Goal: Information Seeking & Learning: Learn about a topic

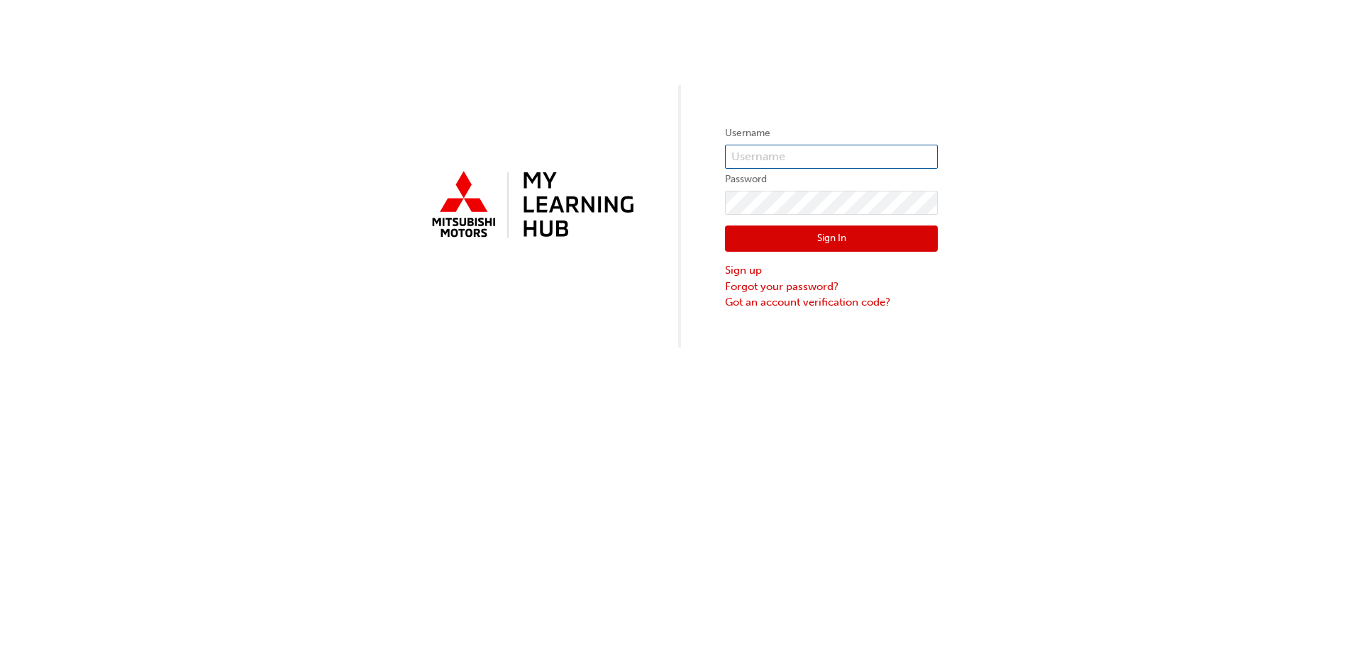
type input "0005522367"
click at [858, 231] on button "Sign In" at bounding box center [831, 239] width 213 height 27
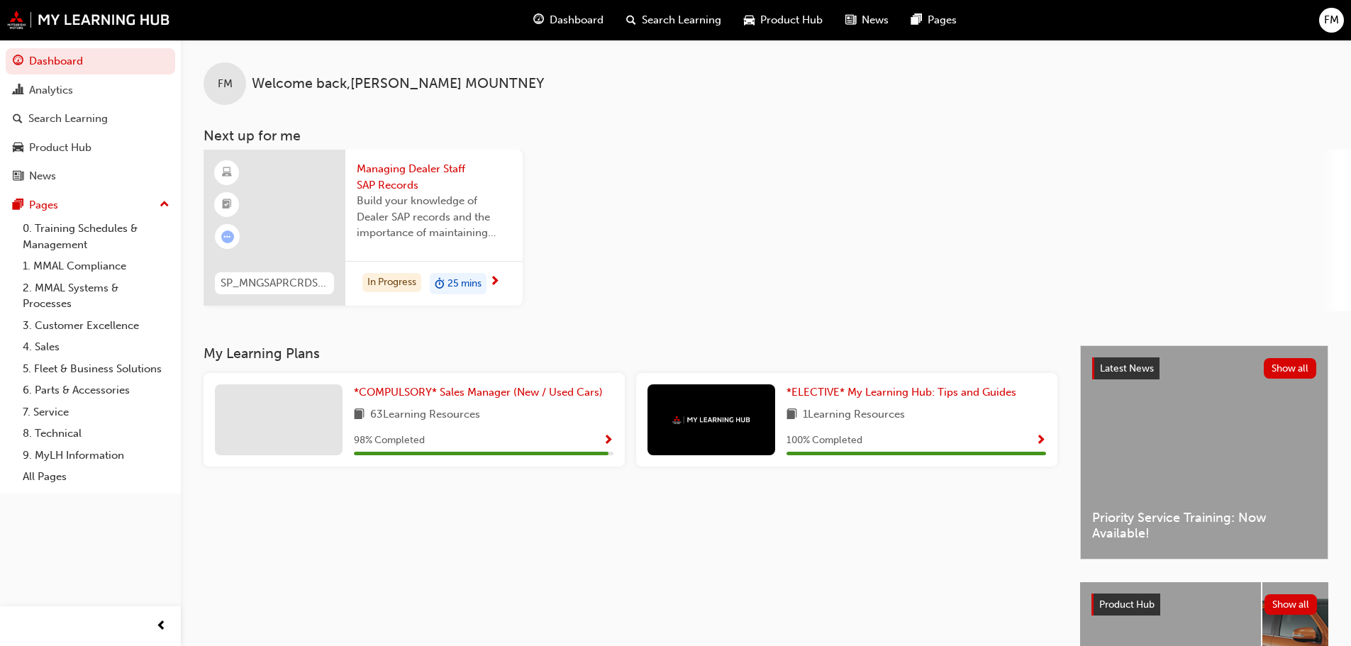
click at [381, 171] on span "Managing Dealer Staff SAP Records" at bounding box center [434, 177] width 155 height 32
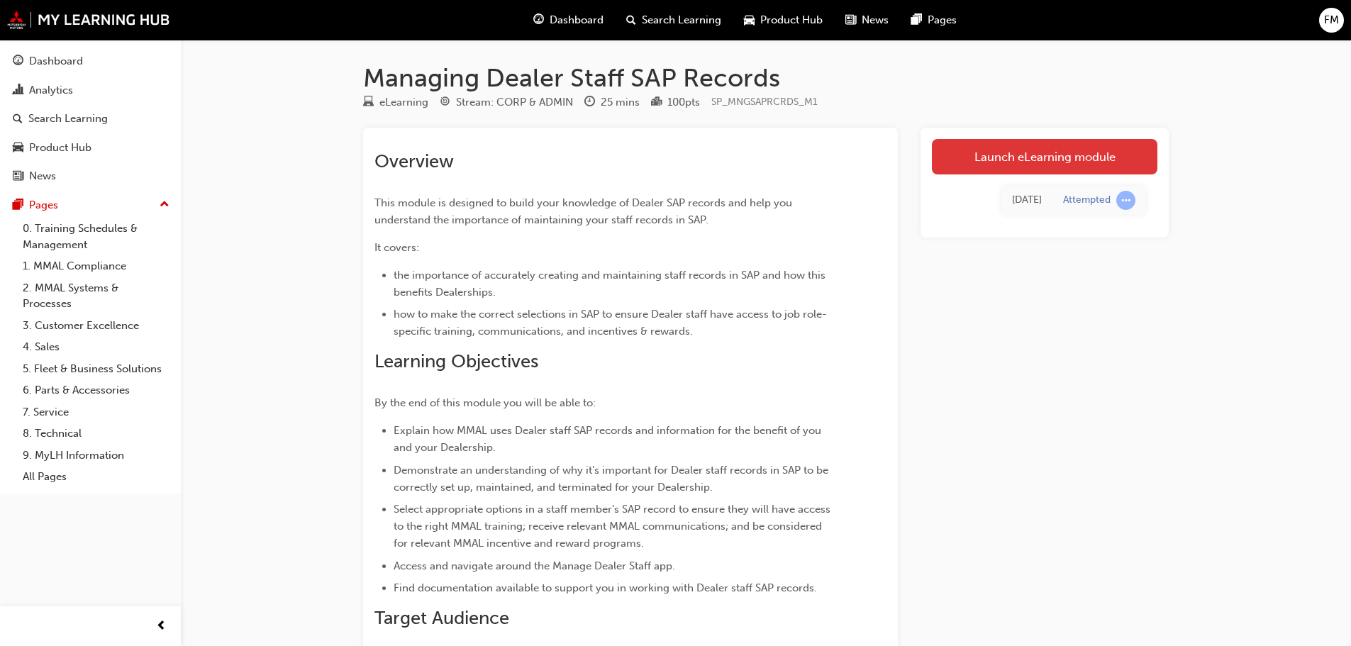
click at [984, 155] on link "Launch eLearning module" at bounding box center [1045, 156] width 226 height 35
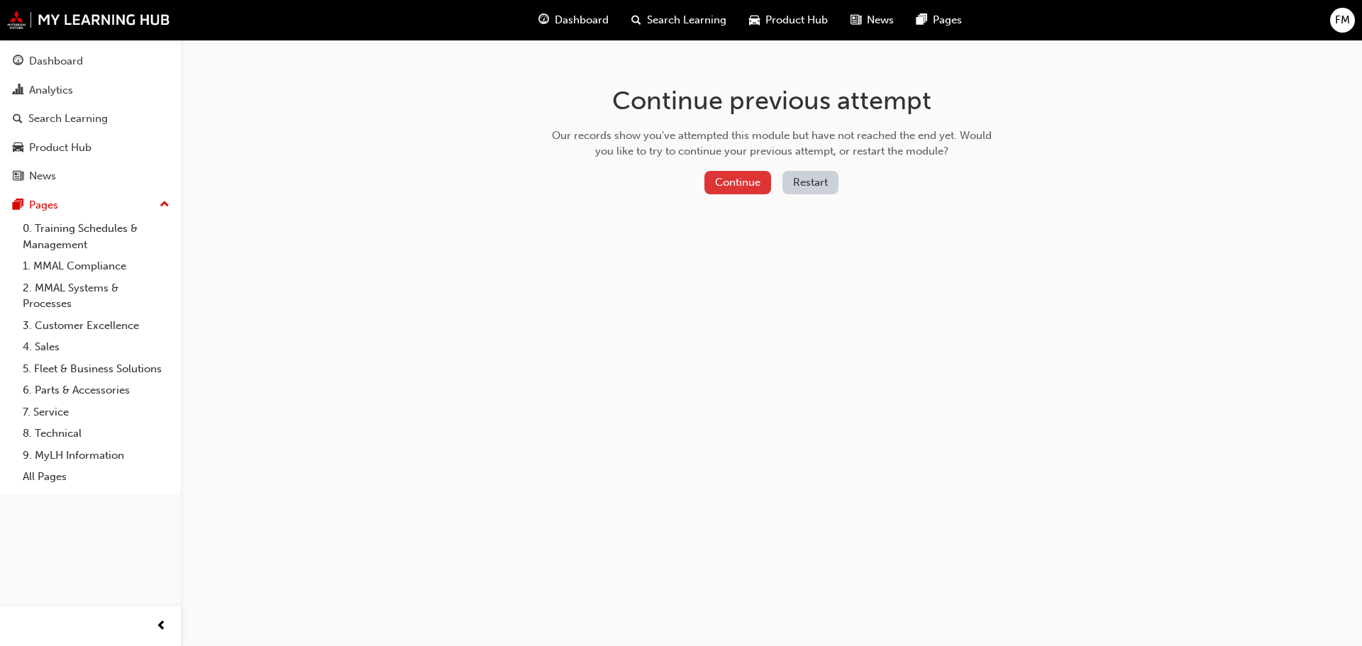
click at [731, 181] on button "Continue" at bounding box center [737, 182] width 67 height 23
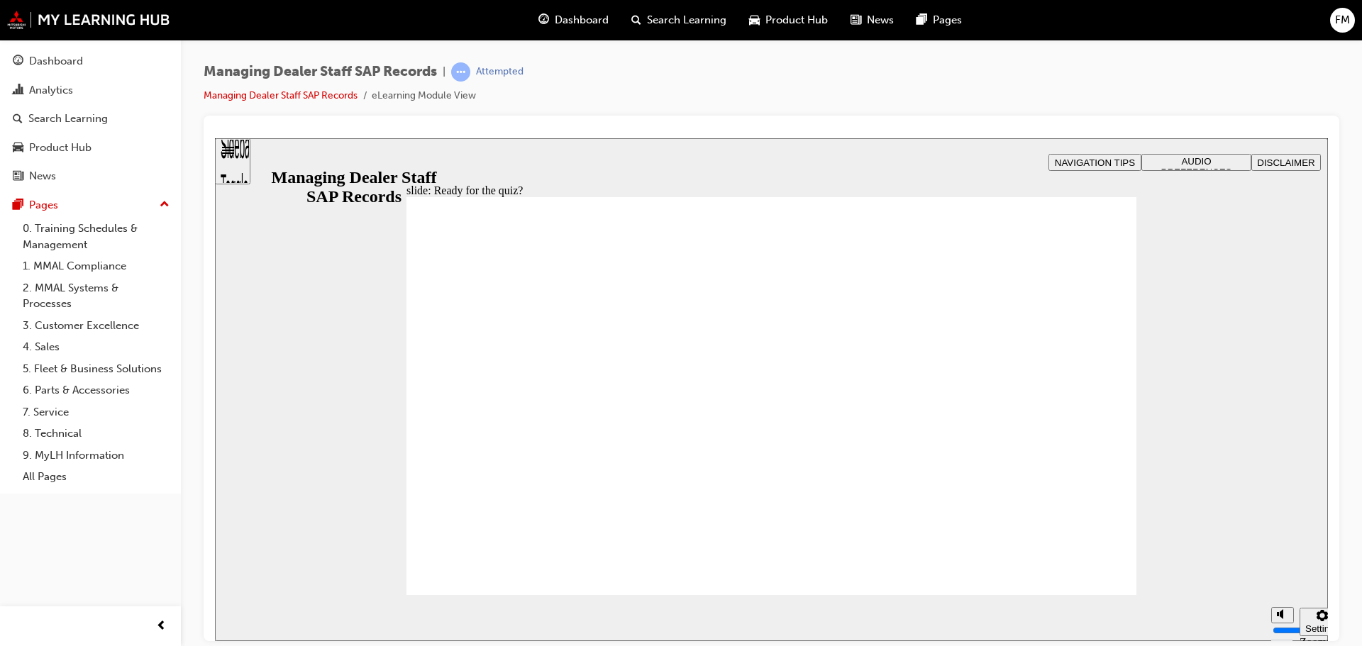
checkbox input "true"
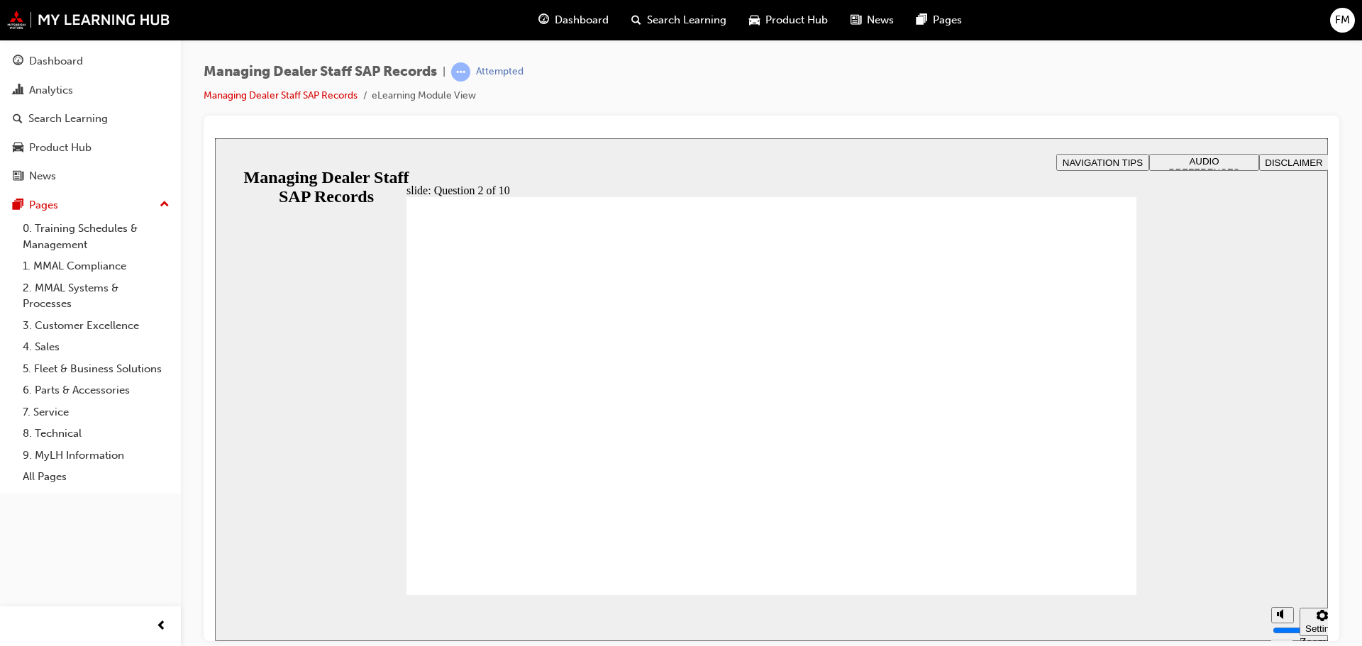
radio input "true"
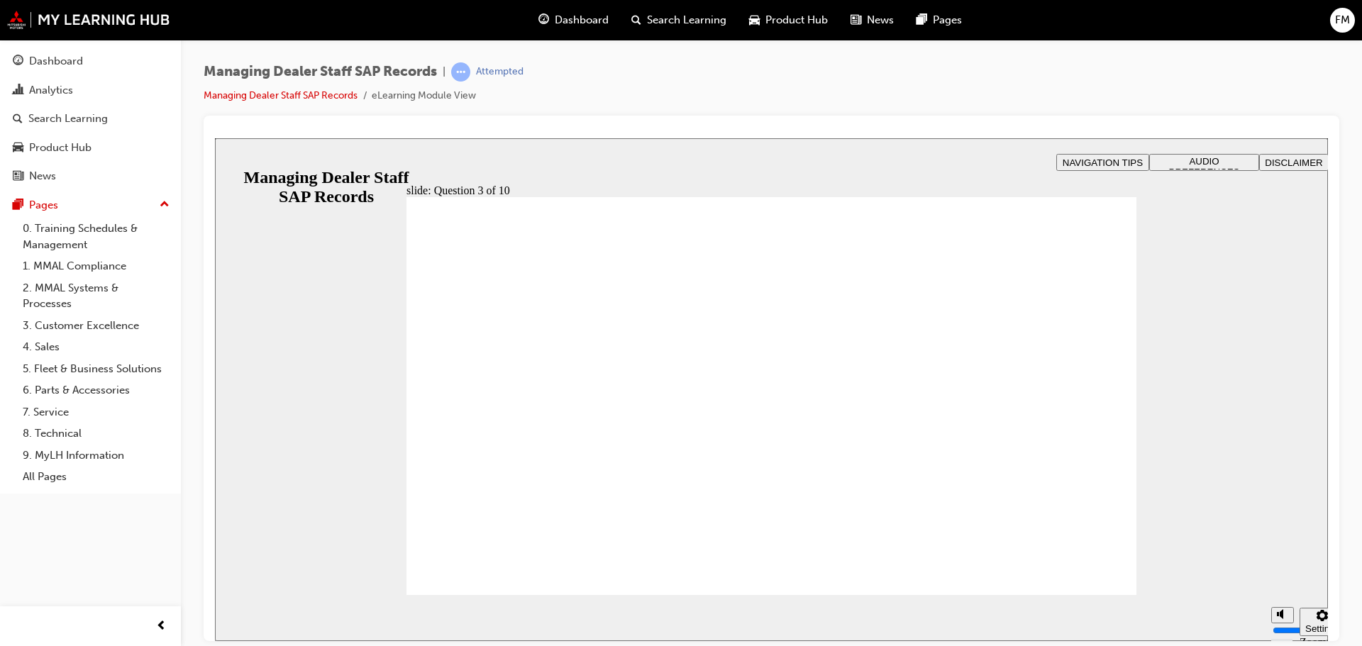
checkbox input "true"
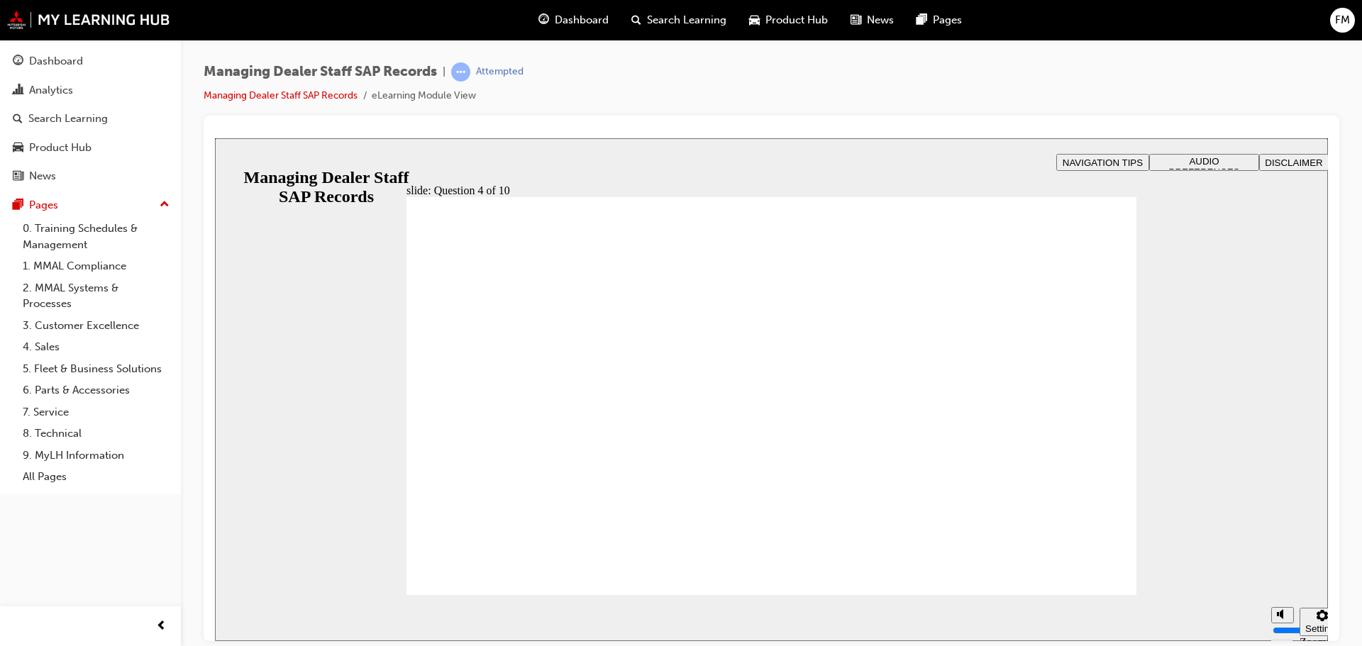
checkbox input "true"
drag, startPoint x: 1068, startPoint y: 563, endPoint x: 987, endPoint y: 629, distance: 103.9
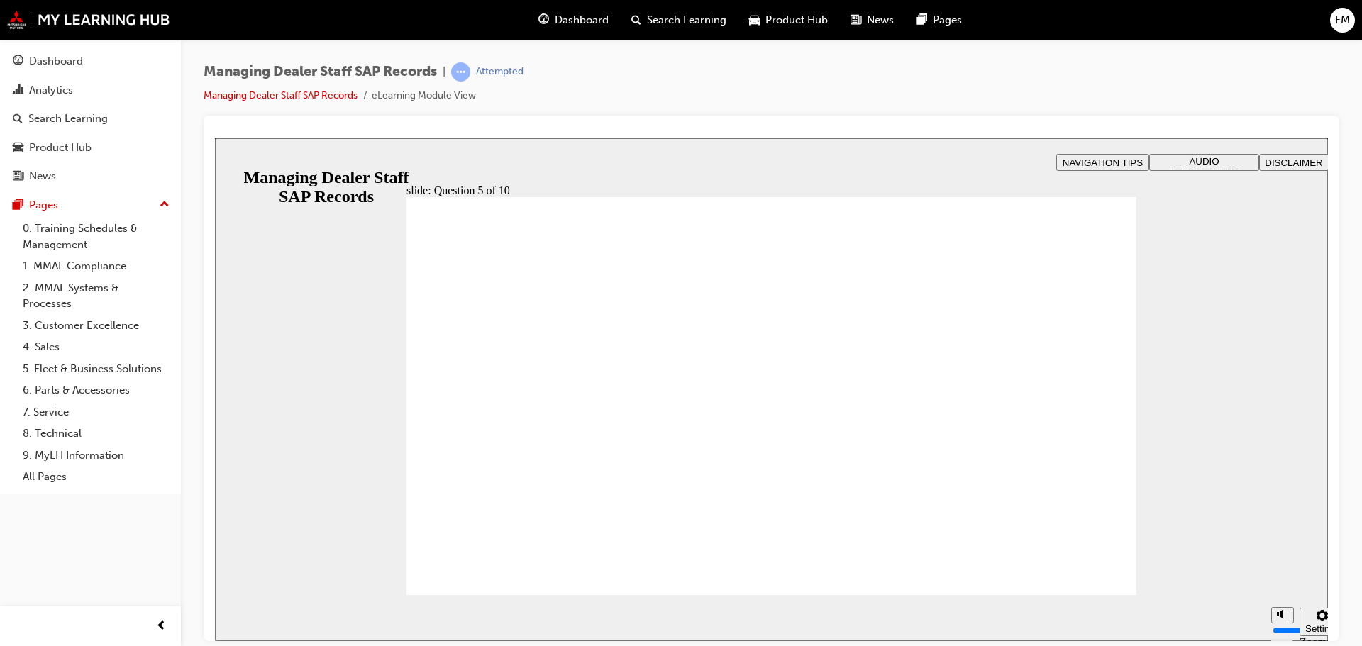
radio input "true"
checkbox input "true"
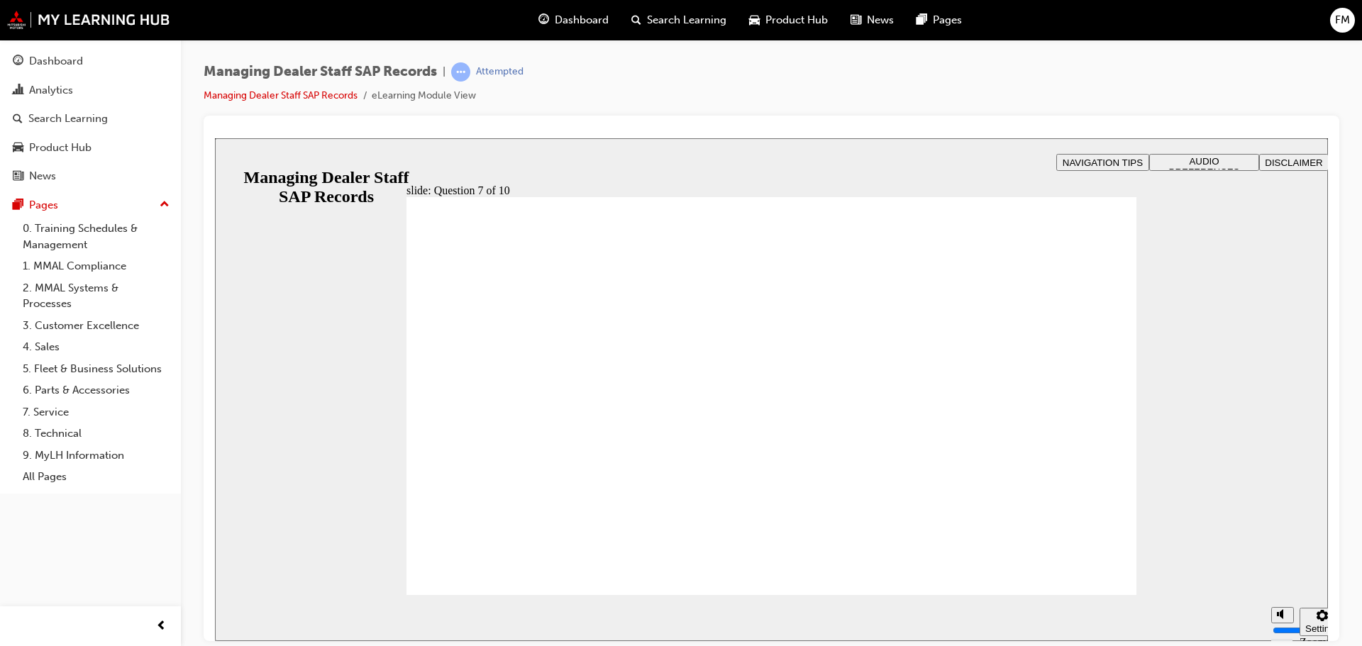
radio input "true"
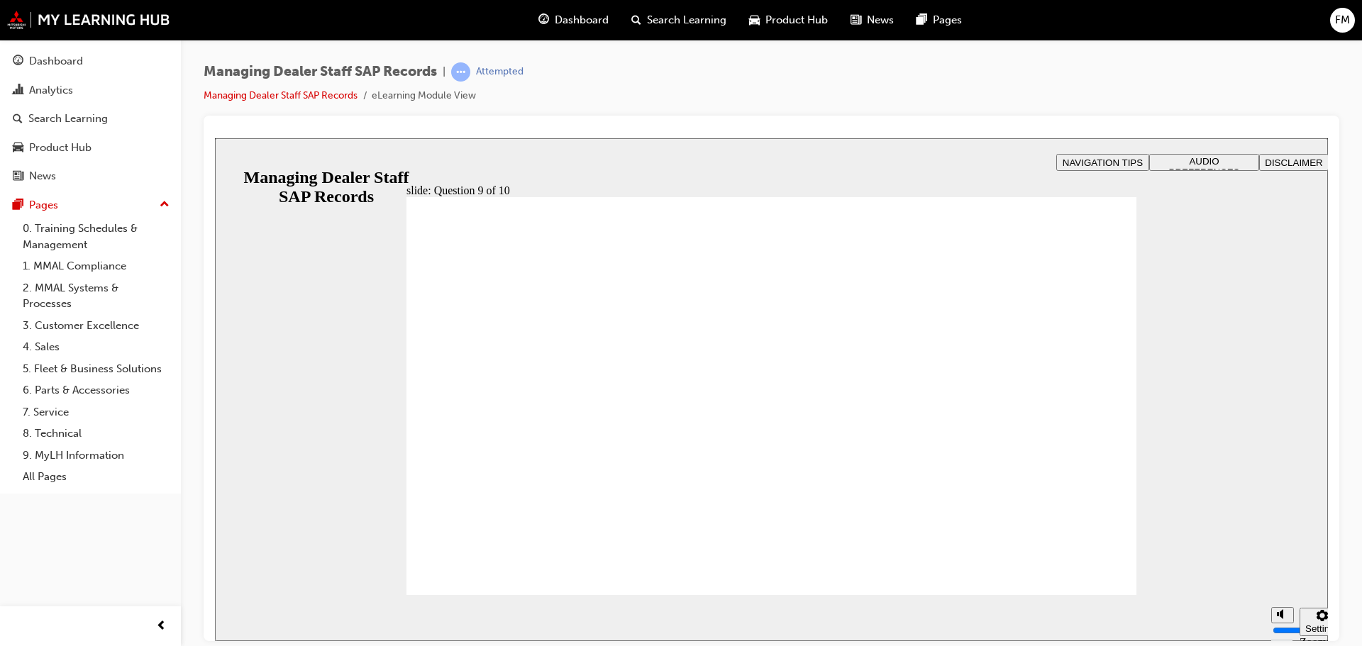
radio input "true"
drag, startPoint x: 531, startPoint y: 568, endPoint x: 558, endPoint y: 536, distance: 40.8
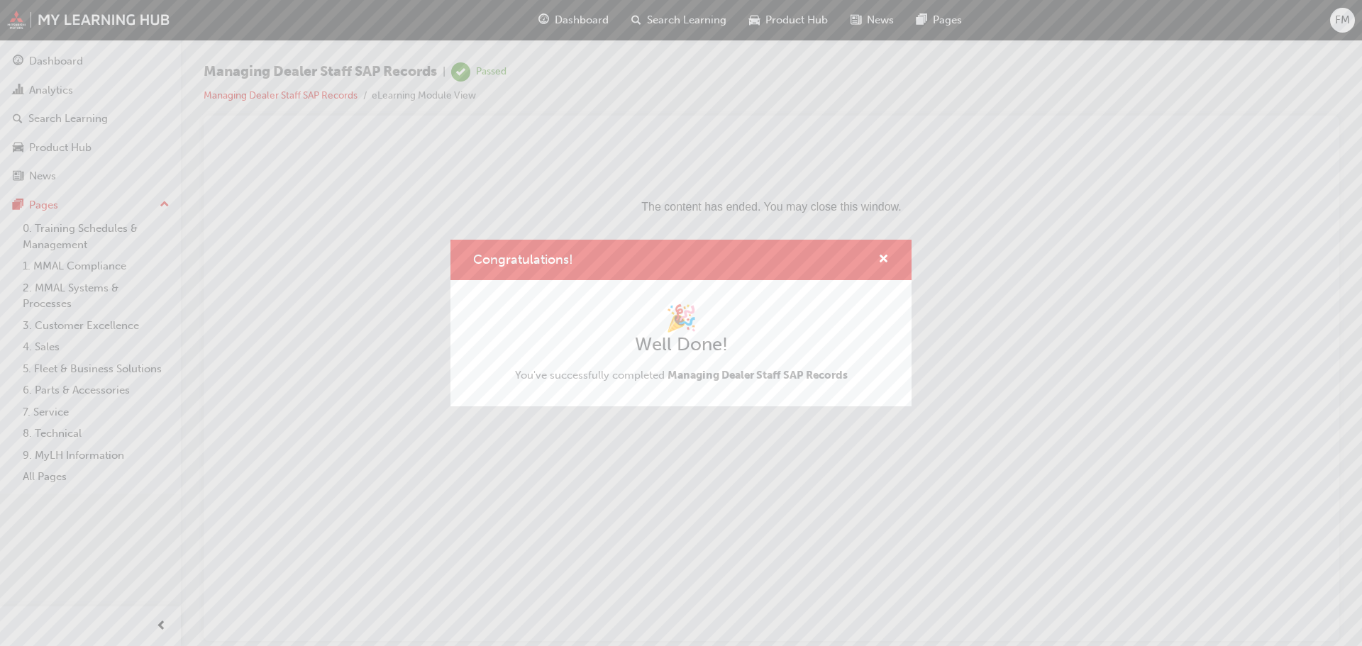
click at [875, 262] on div "Congratulations!" at bounding box center [878, 260] width 22 height 18
click at [882, 256] on span "cross-icon" at bounding box center [883, 260] width 11 height 13
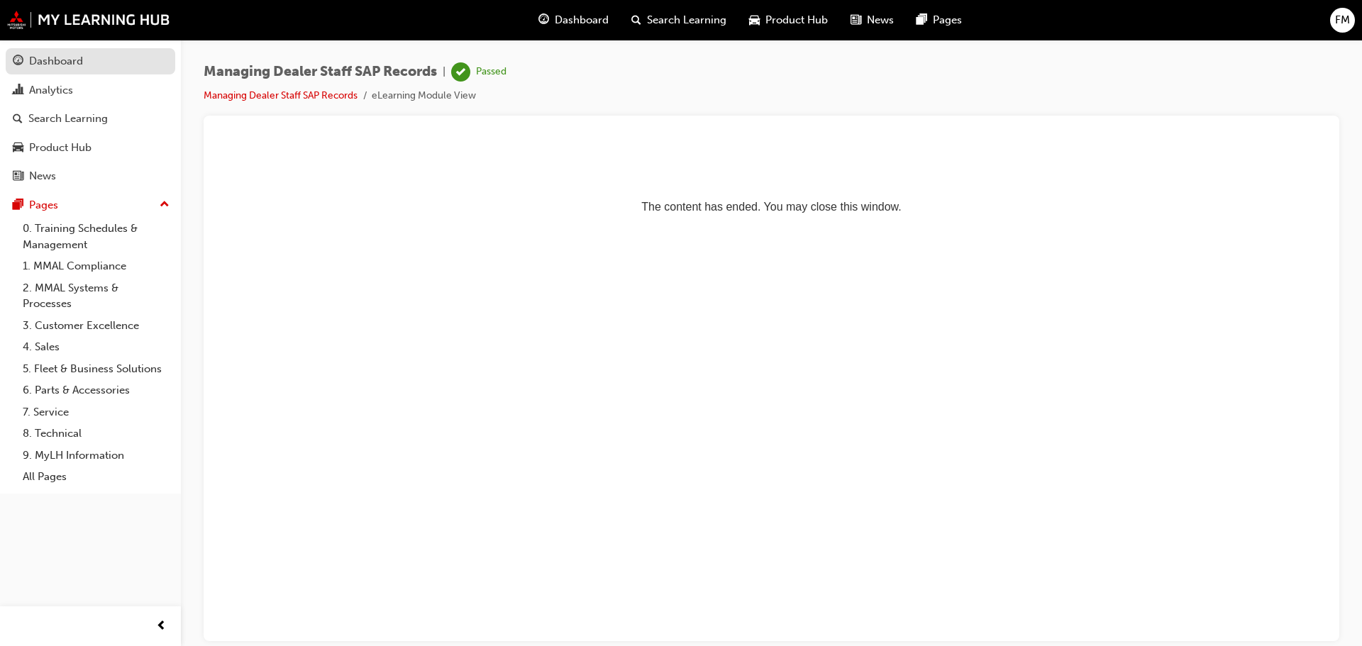
click at [55, 62] on div "Dashboard" at bounding box center [56, 61] width 54 height 16
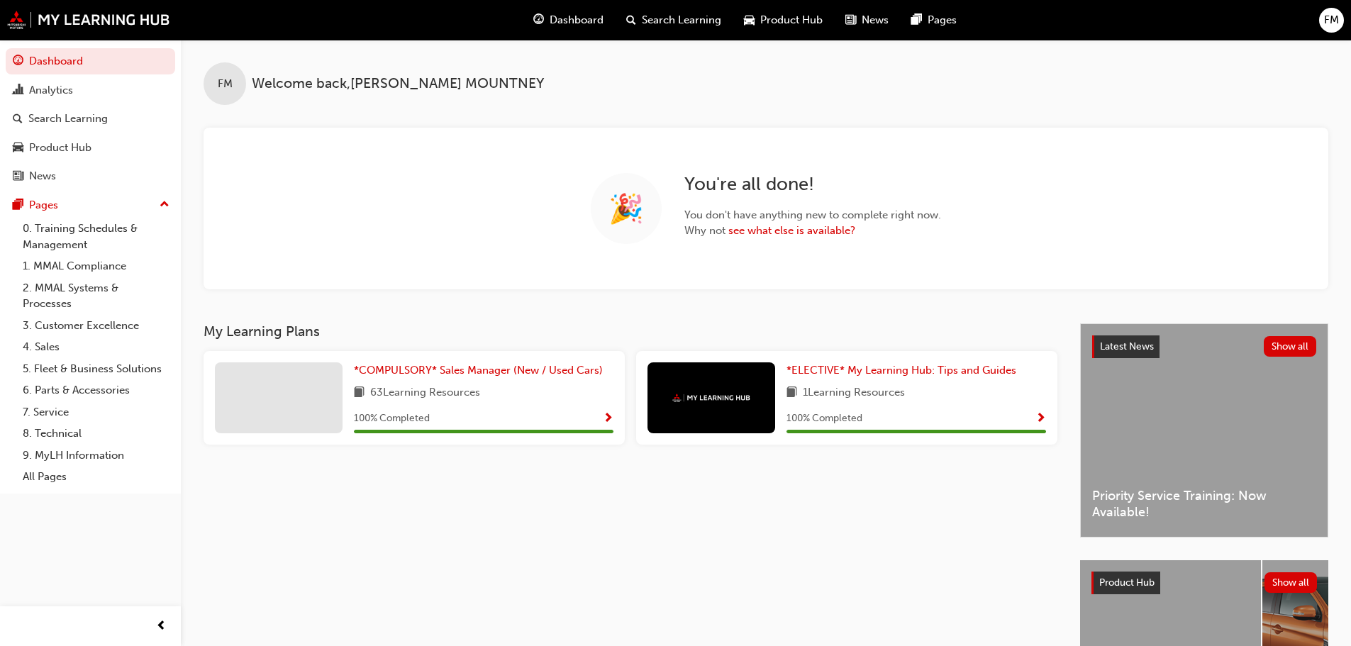
click at [1321, 18] on div "FM" at bounding box center [1331, 20] width 25 height 25
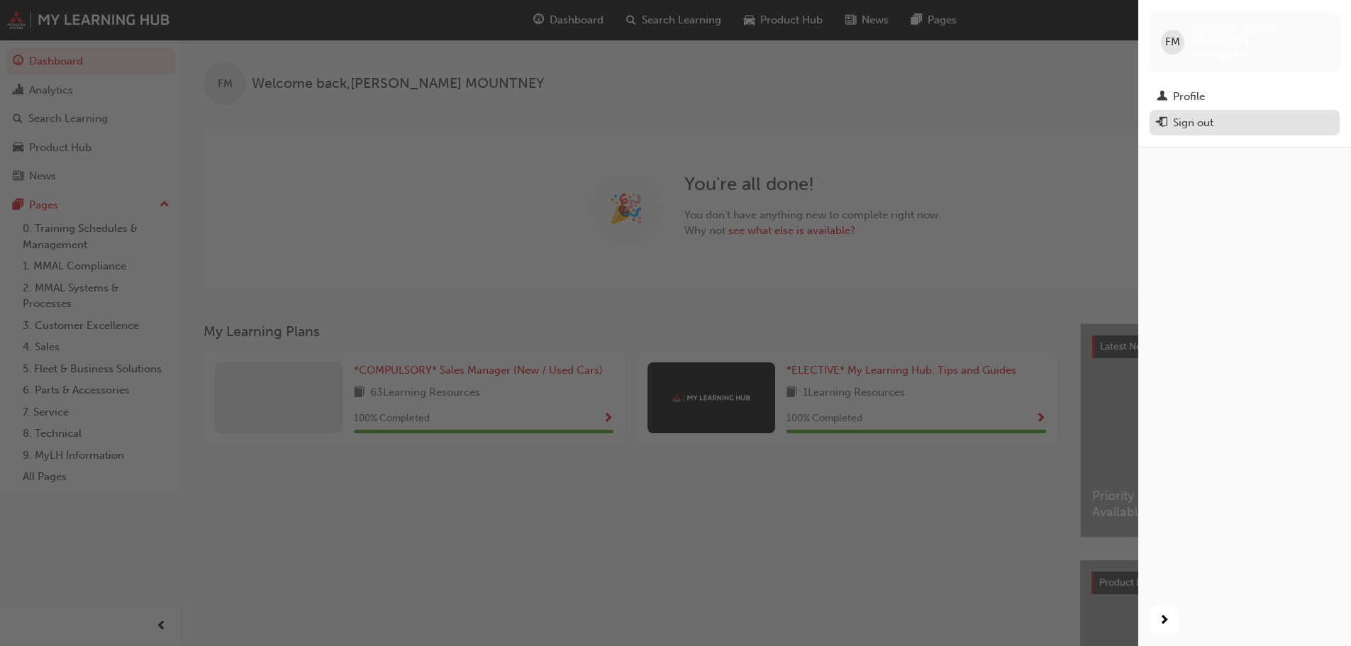
click at [1177, 115] on div "Sign out" at bounding box center [1193, 123] width 40 height 16
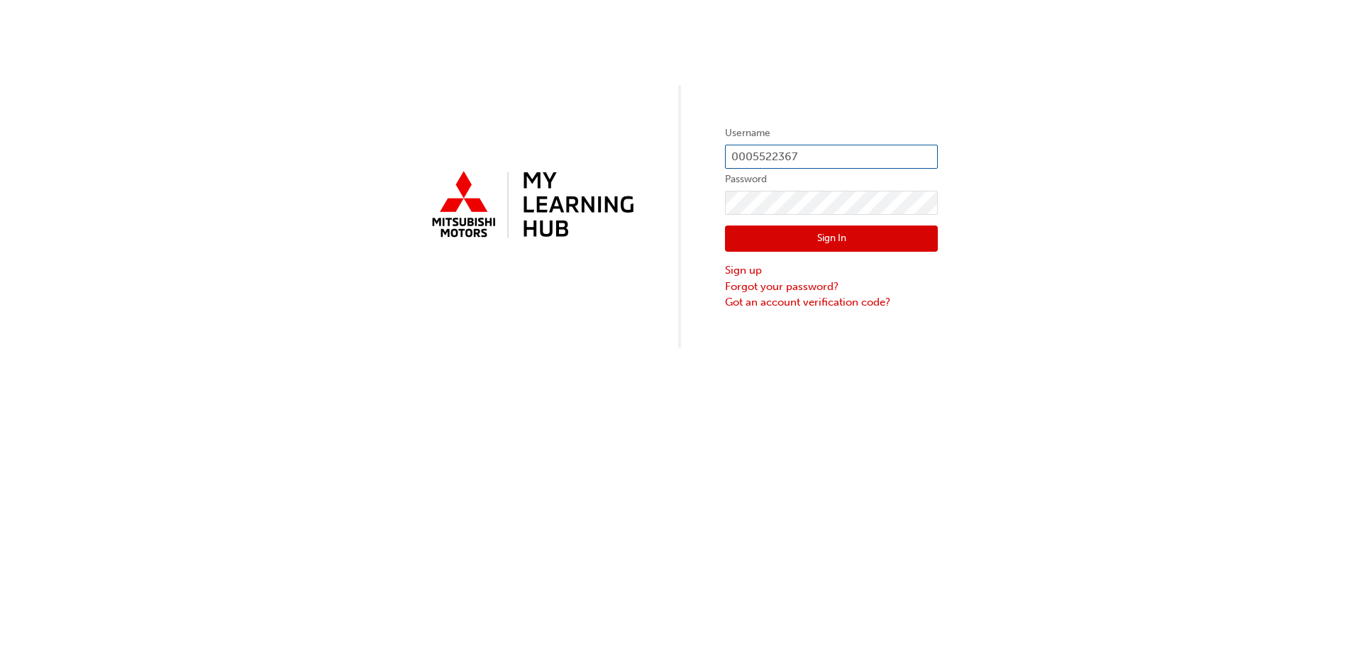
click at [798, 156] on input "0005522367" at bounding box center [831, 157] width 213 height 24
drag, startPoint x: 858, startPoint y: 153, endPoint x: 715, endPoint y: 144, distance: 142.8
click at [715, 144] on div "Username 0005522367 Password Sign In Sign up Forgot your password? Got an accou…" at bounding box center [681, 174] width 1362 height 348
type input "0005965990"
click at [694, 199] on div "Username 0005965990 Password Sign In Sign up Forgot your password? Got an accou…" at bounding box center [681, 174] width 1362 height 348
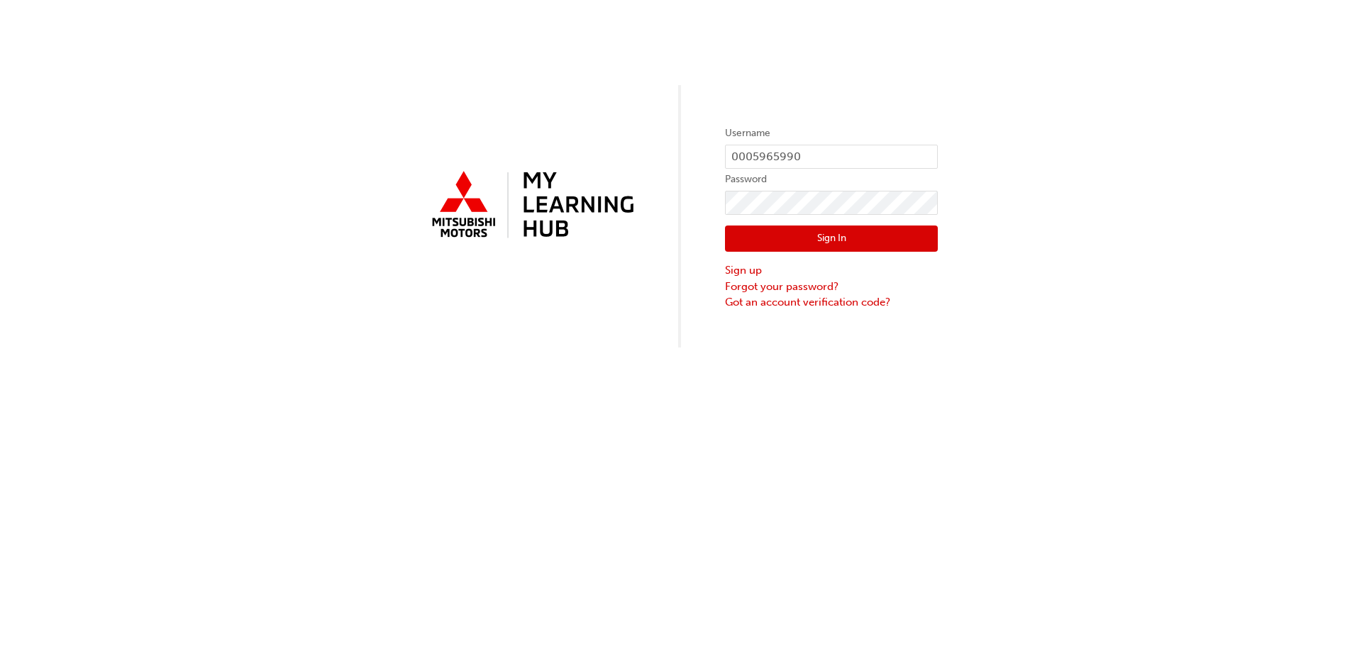
click at [742, 231] on button "Sign In" at bounding box center [831, 239] width 213 height 27
